Goal: Transaction & Acquisition: Purchase product/service

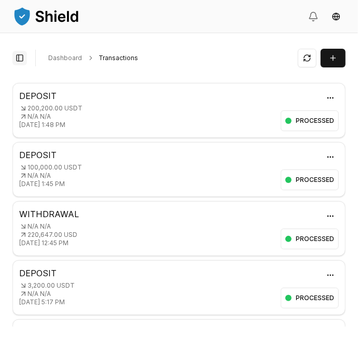
click at [18, 60] on button "Toggle Sidebar" at bounding box center [19, 58] width 15 height 15
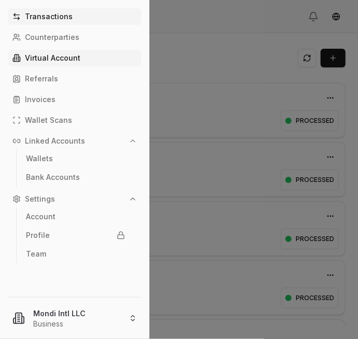
click at [40, 57] on p "Virtual Account" at bounding box center [52, 57] width 55 height 7
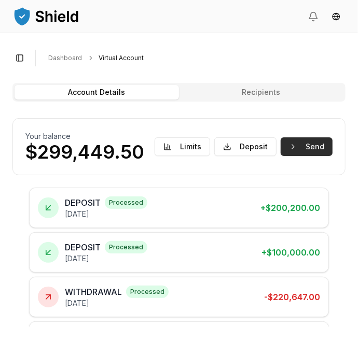
click at [313, 139] on button "Send" at bounding box center [306, 146] width 52 height 19
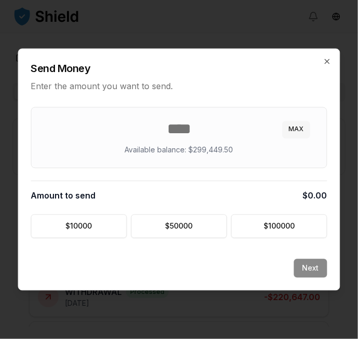
click at [307, 128] on button "MAX" at bounding box center [296, 129] width 27 height 17
type input "********"
click at [315, 271] on button "Next" at bounding box center [310, 268] width 33 height 19
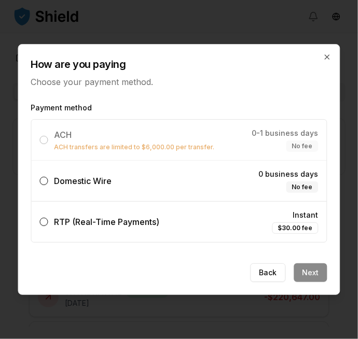
click at [45, 182] on button "Domestic Wire 0 business days No fee" at bounding box center [44, 181] width 8 height 8
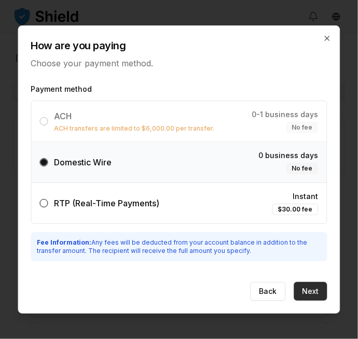
click at [318, 291] on button "Next" at bounding box center [310, 291] width 33 height 19
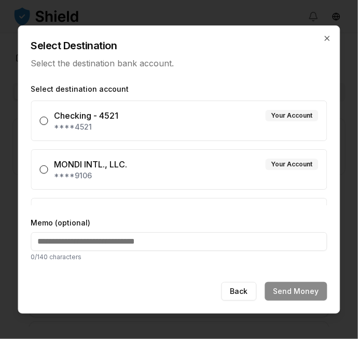
click at [54, 169] on div "MONDI INTL., LLC." at bounding box center [90, 164] width 73 height 12
click at [48, 169] on button "MONDI INTL., LLC. Your Account ****9106" at bounding box center [44, 169] width 8 height 8
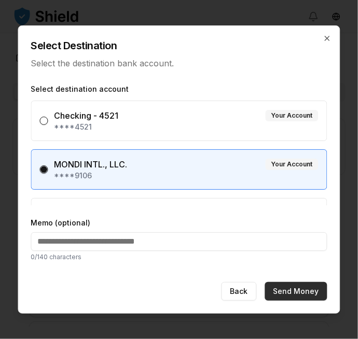
click at [307, 289] on button "Send Money" at bounding box center [296, 291] width 62 height 19
